Goal: Check status

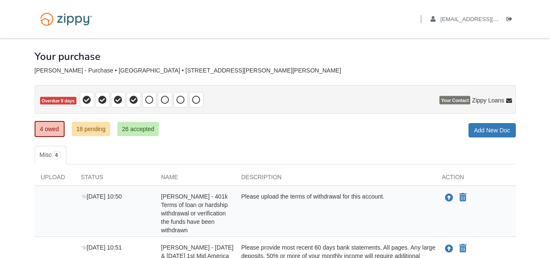
scroll to position [8, 0]
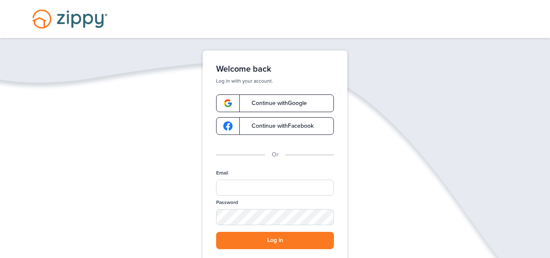
click at [301, 101] on span "Continue with Google" at bounding box center [275, 103] width 64 height 6
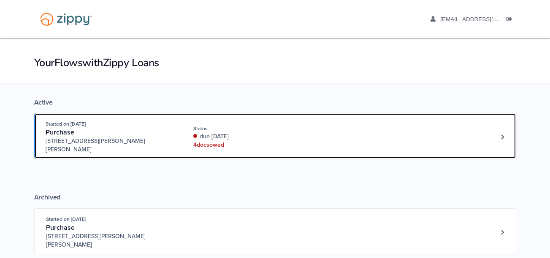
click at [325, 125] on div "Started on [DATE] Purchase [STREET_ADDRESS][PERSON_NAME][PERSON_NAME] Status du…" at bounding box center [271, 137] width 451 height 34
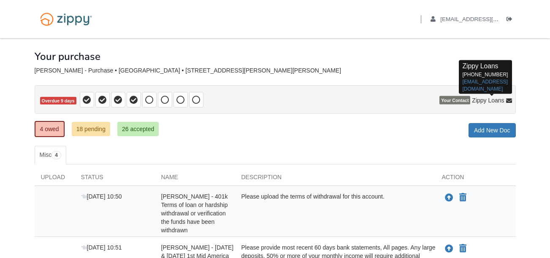
click at [480, 100] on span "Zippy Loans" at bounding box center [488, 100] width 32 height 8
